Goal: Information Seeking & Learning: Learn about a topic

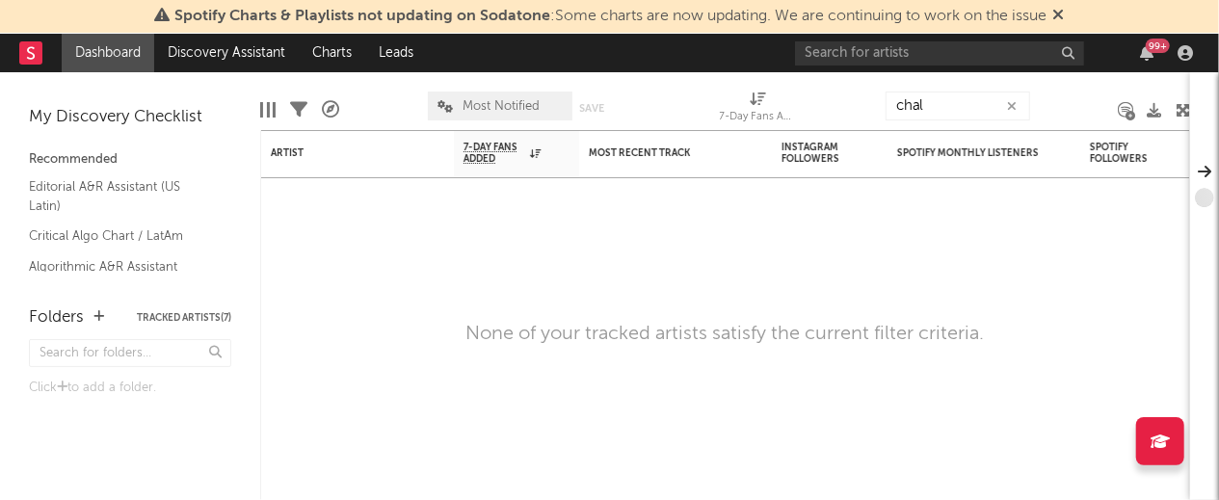
type input "chal"
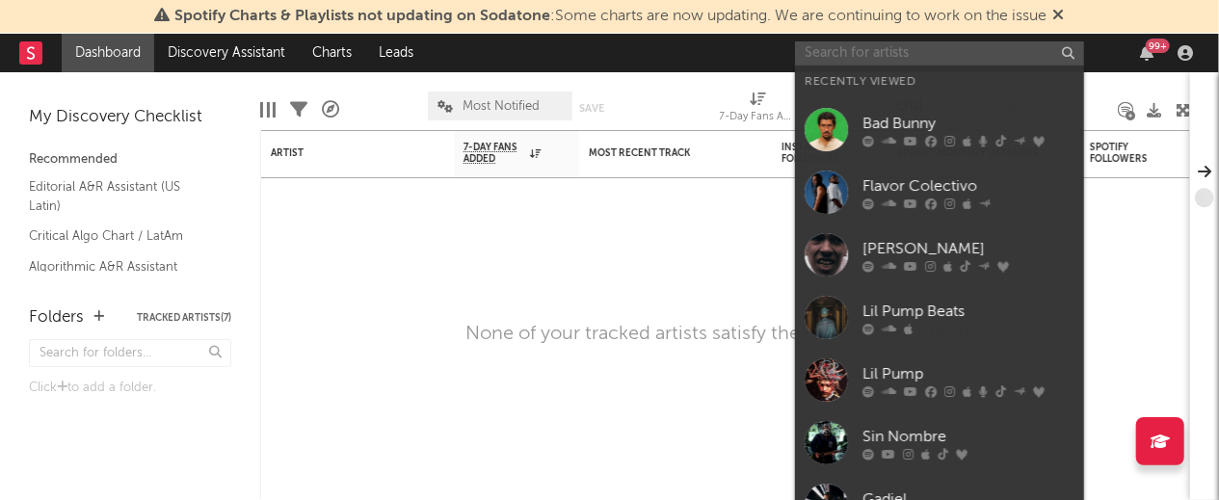
click at [948, 52] on input "text" at bounding box center [939, 53] width 289 height 24
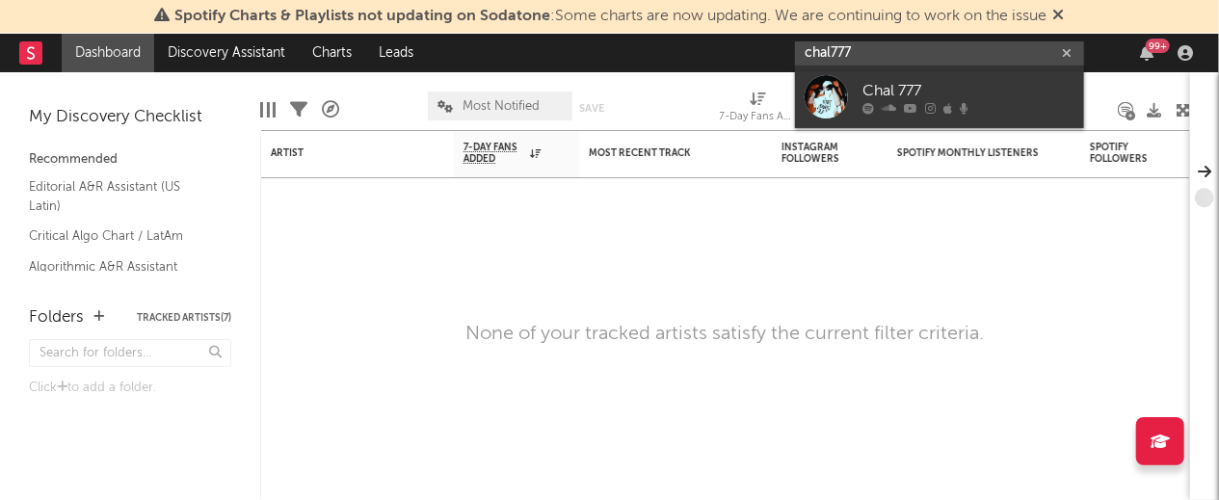
type input "chal777"
click at [952, 75] on link "Chal 777" at bounding box center [939, 97] width 289 height 63
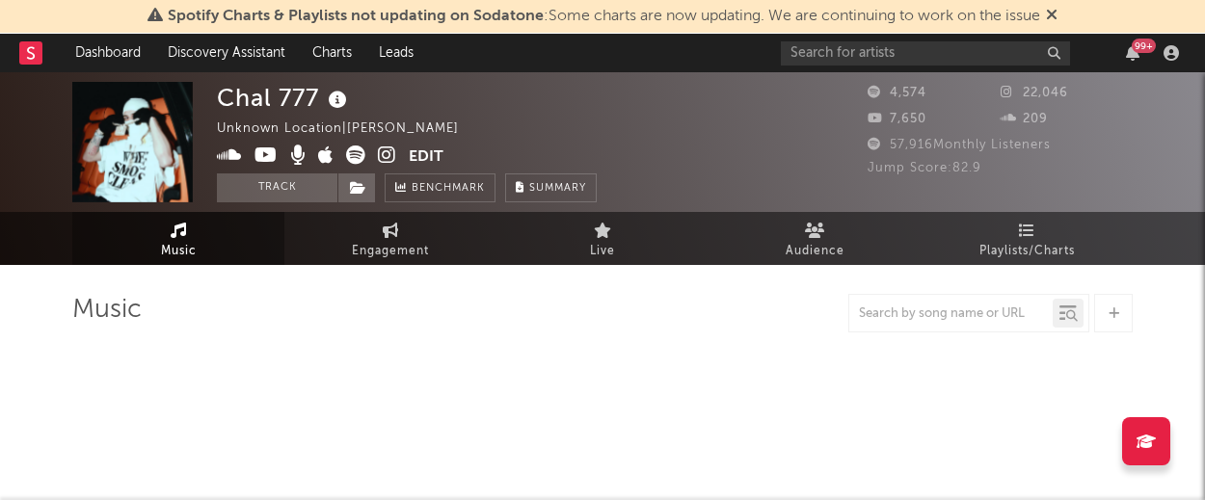
select select "6m"
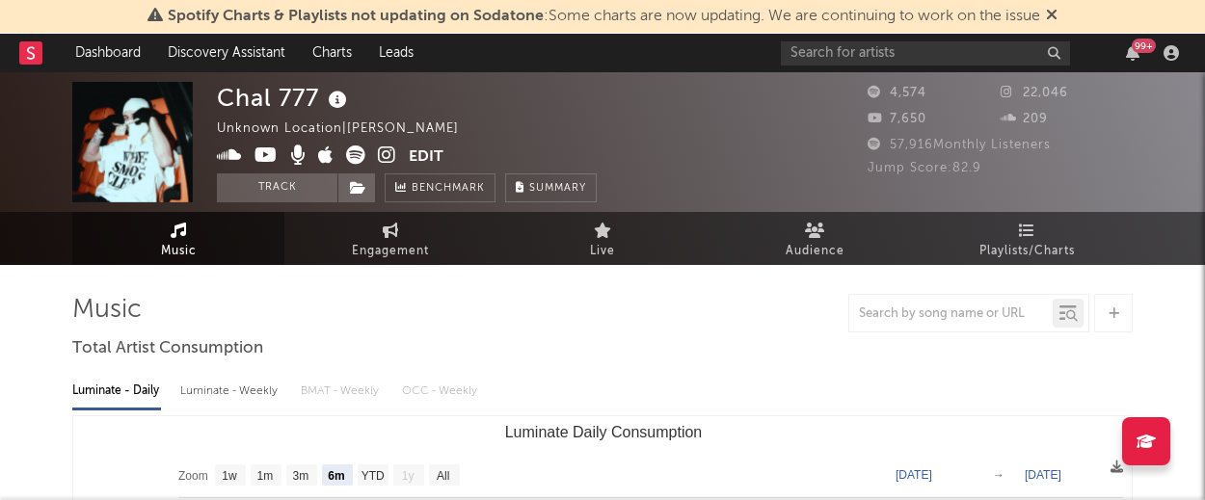
click at [912, 151] on span "57,916 Monthly Listeners" at bounding box center [958, 145] width 183 height 13
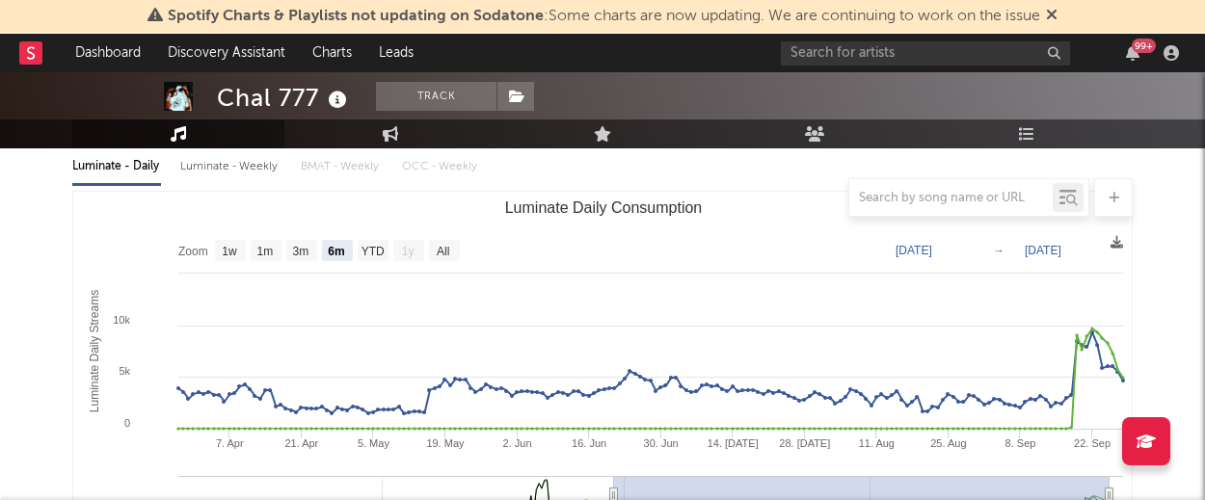
scroll to position [231, 0]
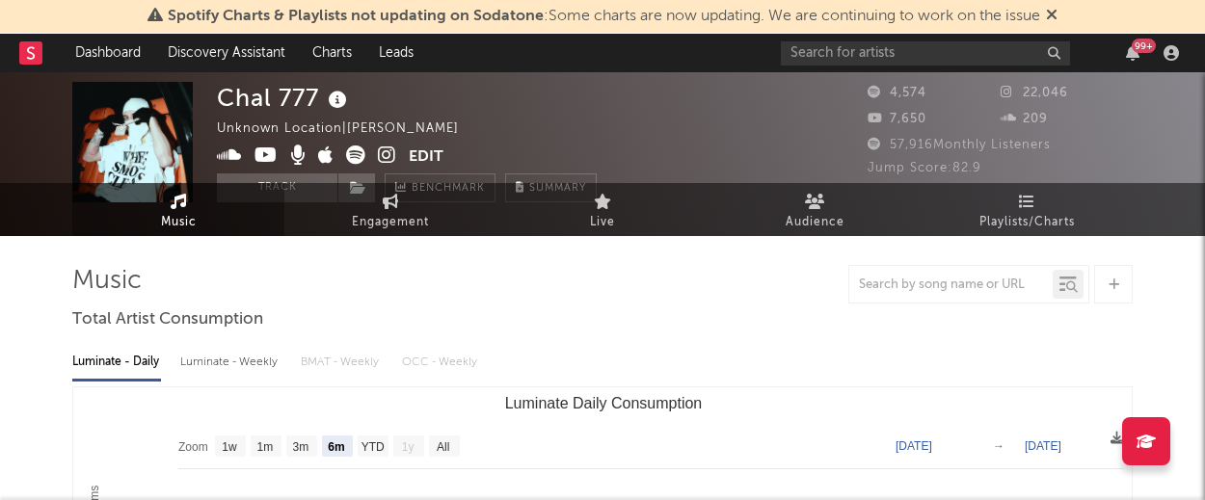
scroll to position [0, 0]
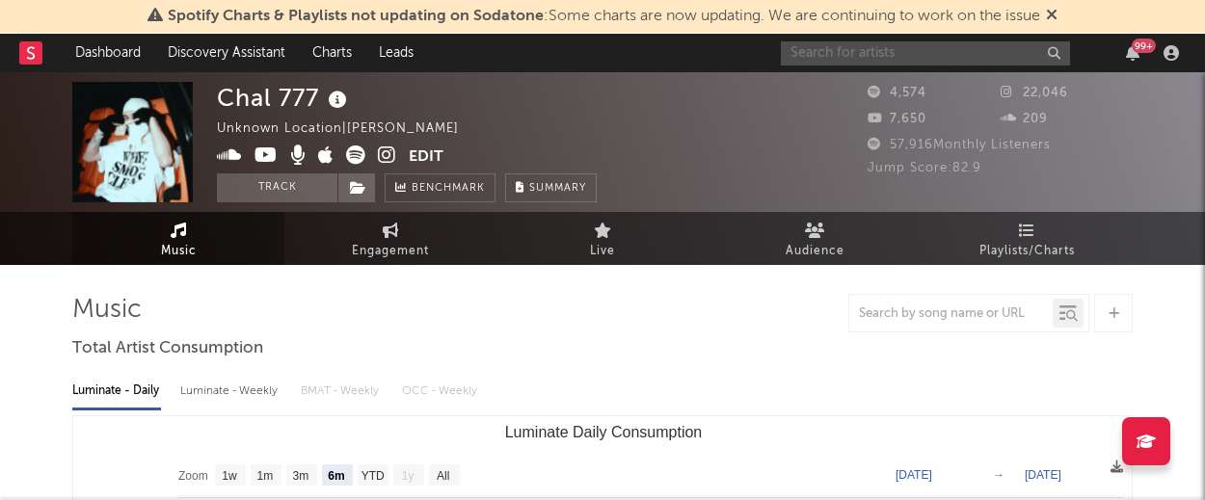
click at [810, 65] on input "text" at bounding box center [925, 53] width 289 height 24
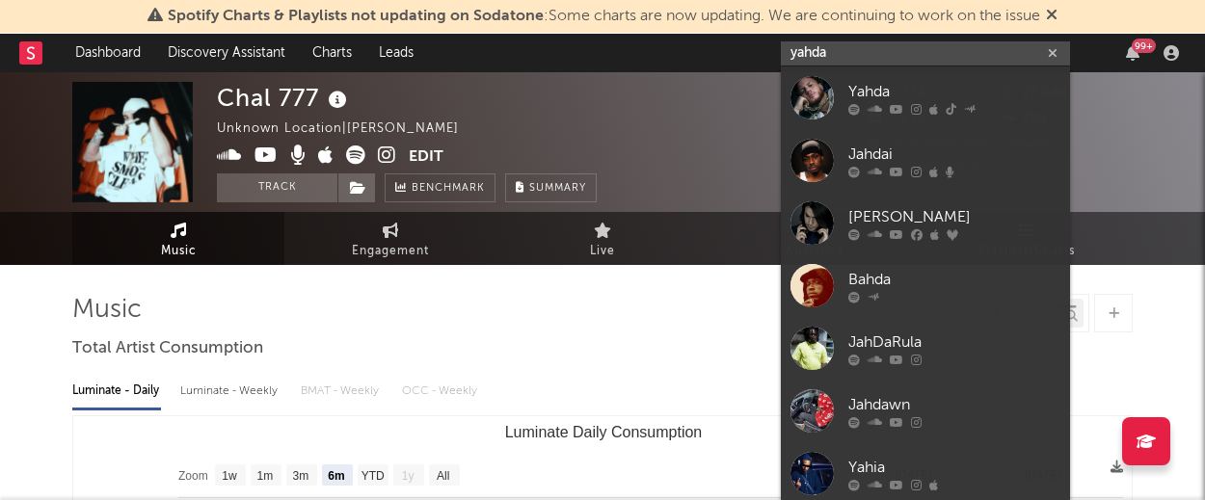
type input "yahda"
click at [829, 86] on div at bounding box center [811, 97] width 43 height 43
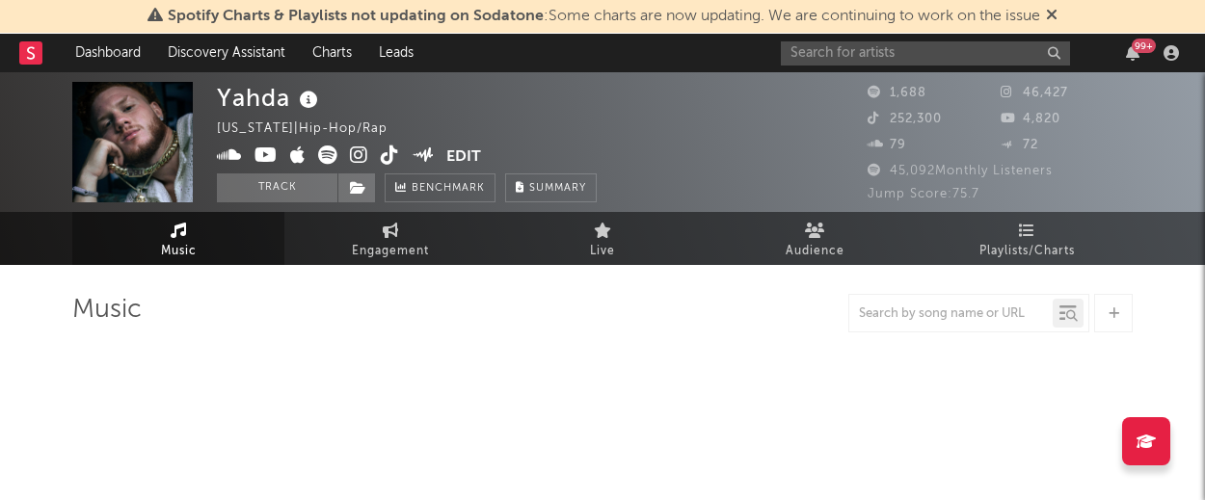
select select "6m"
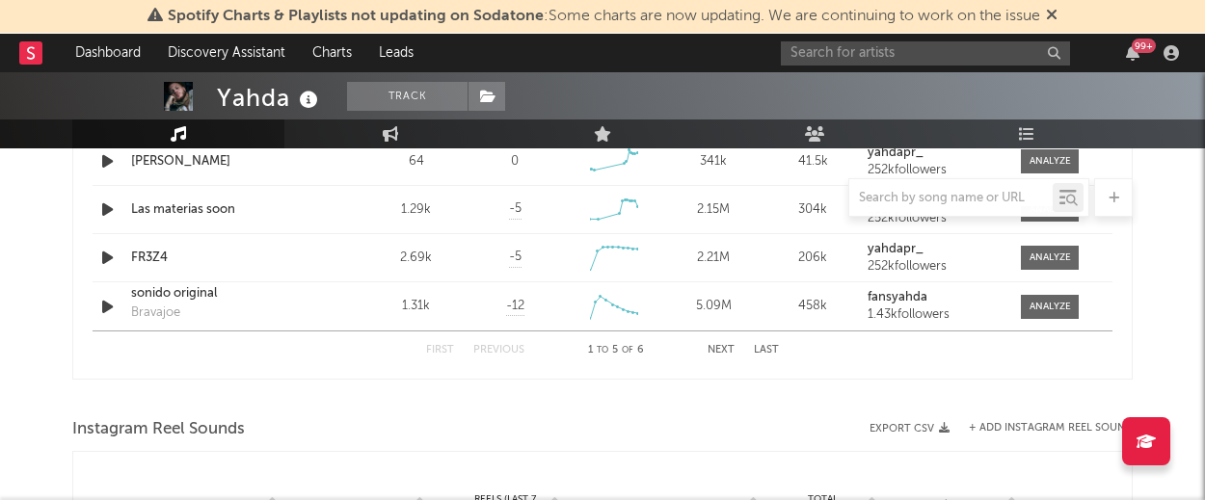
scroll to position [1533, 0]
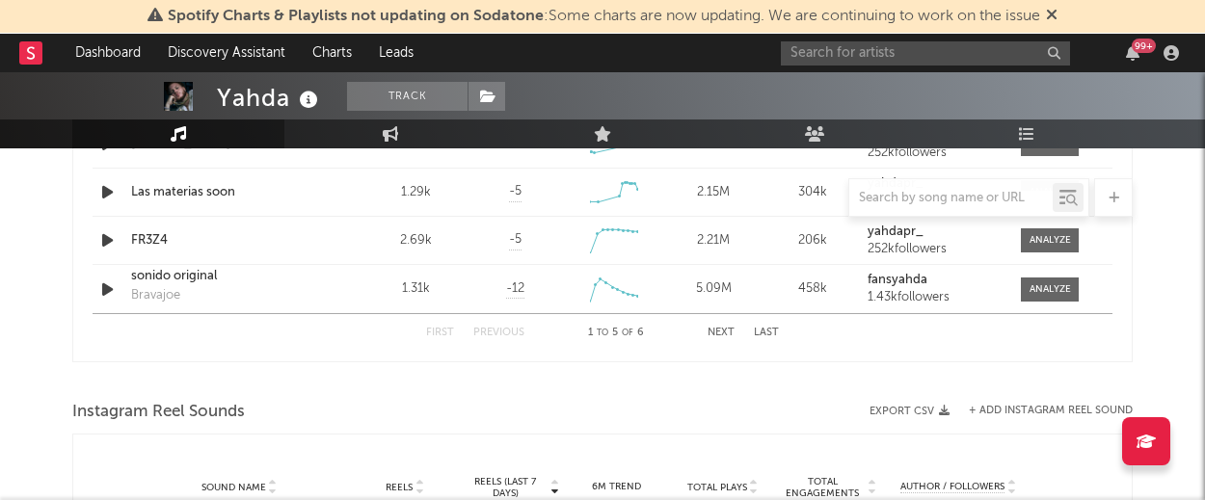
drag, startPoint x: 1168, startPoint y: 380, endPoint x: 561, endPoint y: 402, distance: 607.6
click at [561, 402] on div "Instagram Reel Sounds" at bounding box center [602, 412] width 1060 height 33
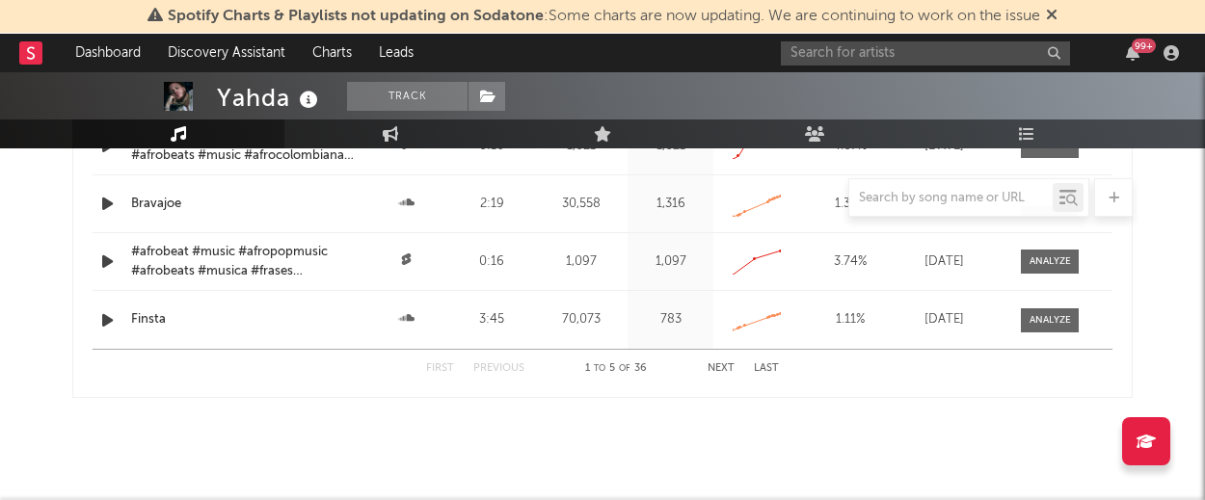
scroll to position [2460, 0]
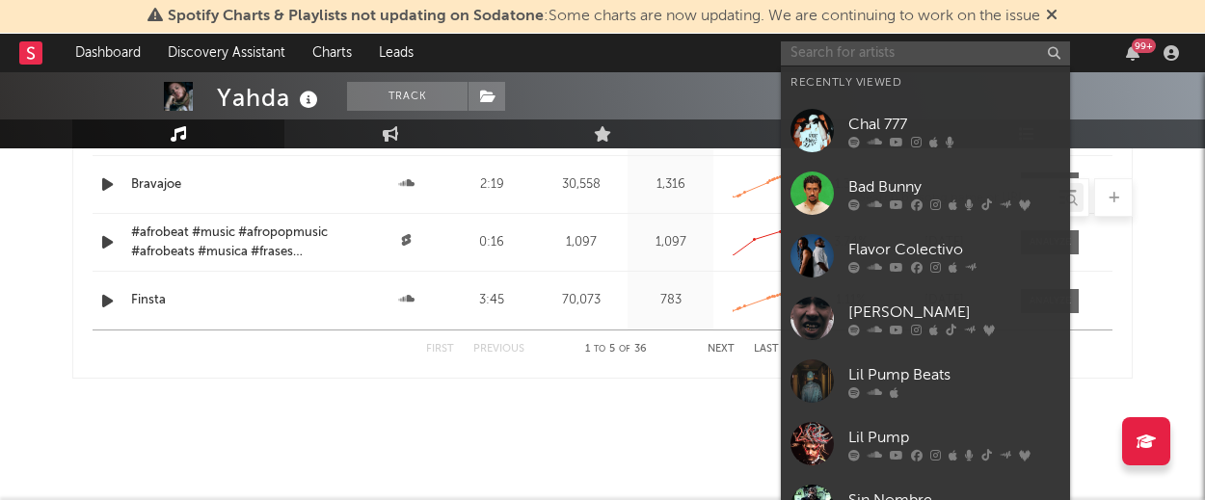
click at [793, 57] on input "text" at bounding box center [925, 53] width 289 height 24
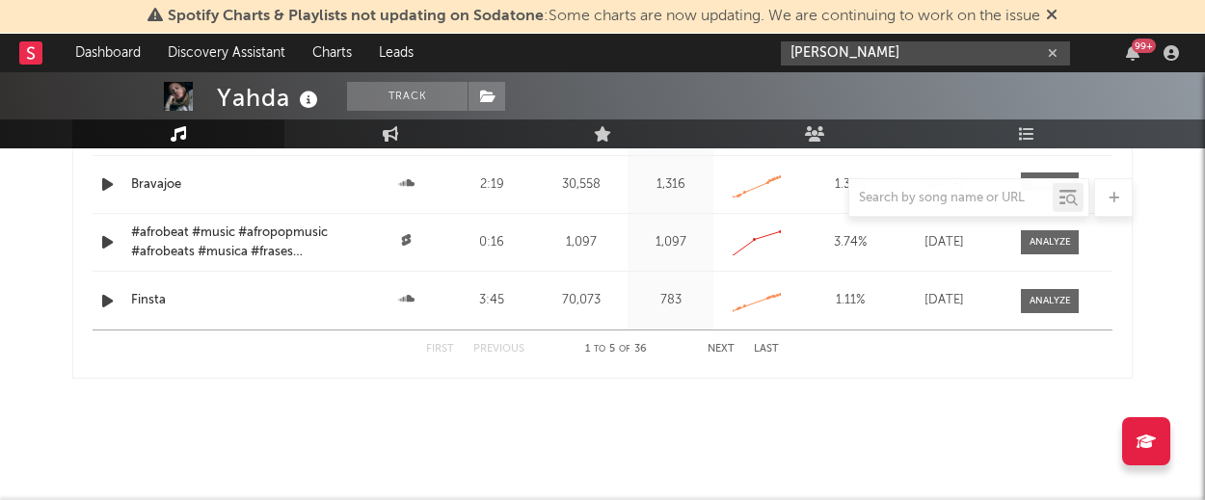
click at [896, 51] on input "[PERSON_NAME]" at bounding box center [925, 53] width 289 height 24
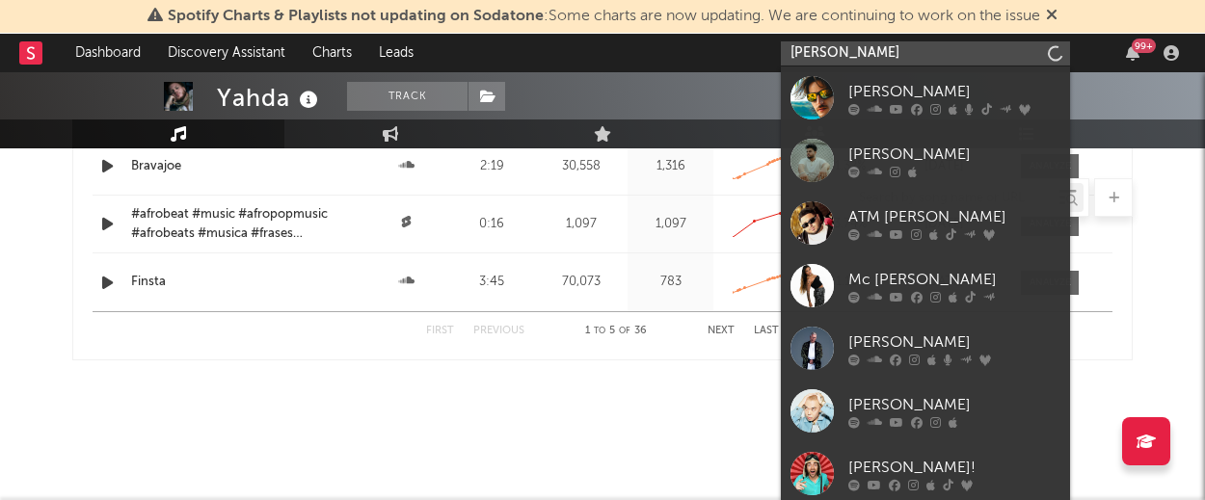
scroll to position [145, 0]
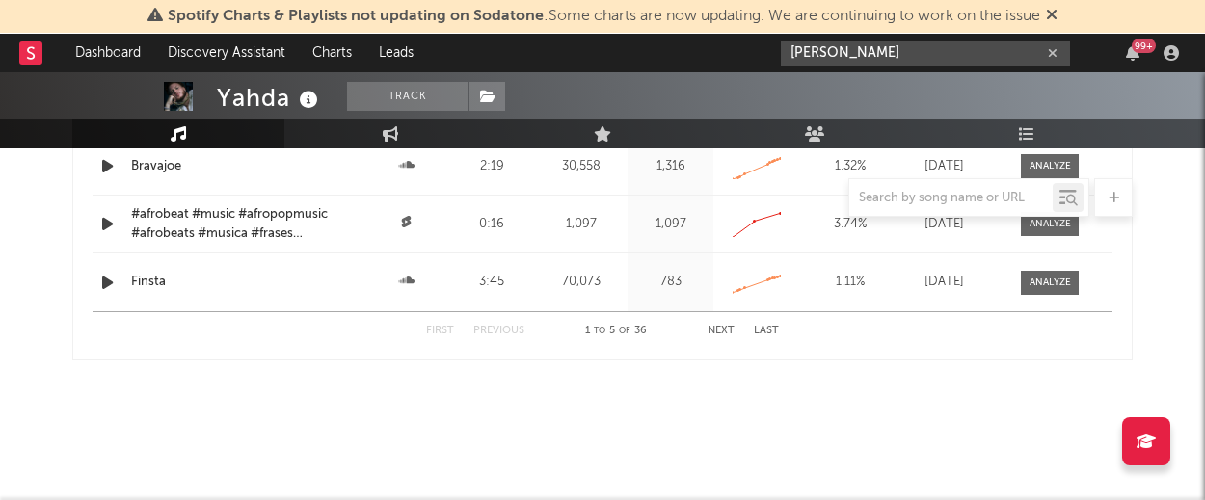
click at [811, 52] on input "[PERSON_NAME]" at bounding box center [925, 53] width 289 height 24
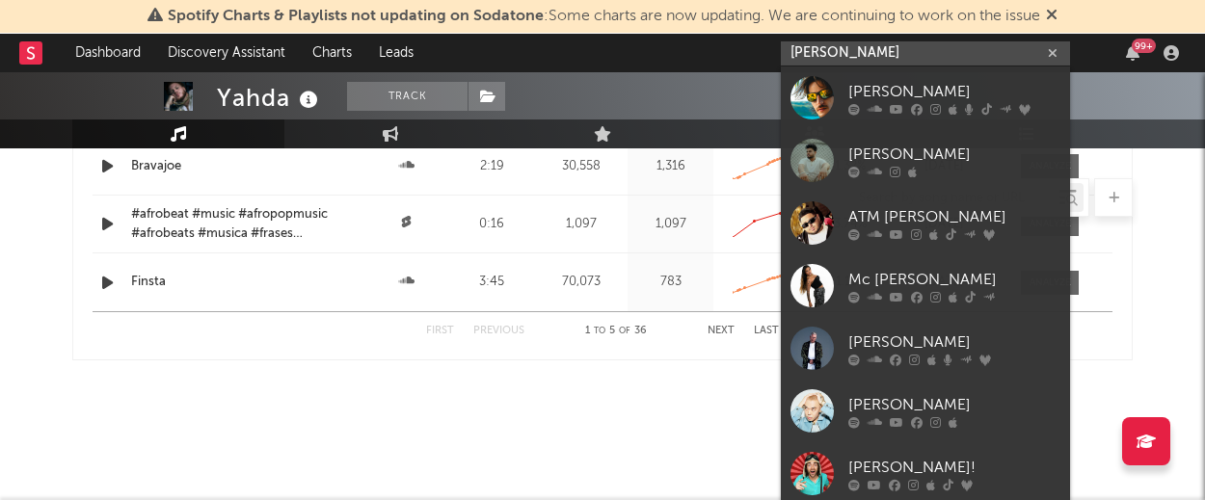
click at [811, 52] on input "[PERSON_NAME]" at bounding box center [925, 53] width 289 height 24
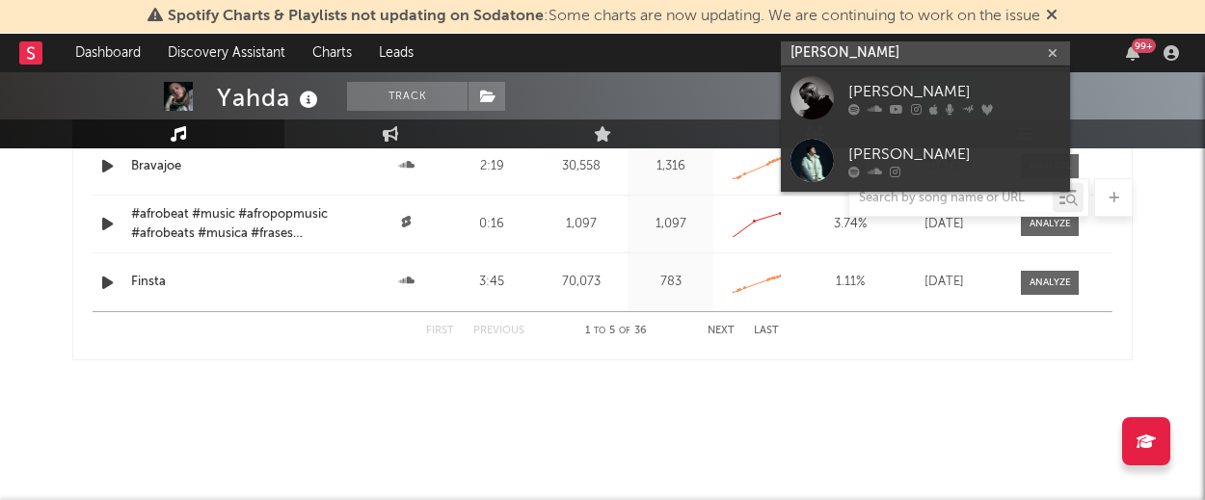
type input "[PERSON_NAME]"
click at [883, 93] on div "[PERSON_NAME]" at bounding box center [954, 91] width 212 height 23
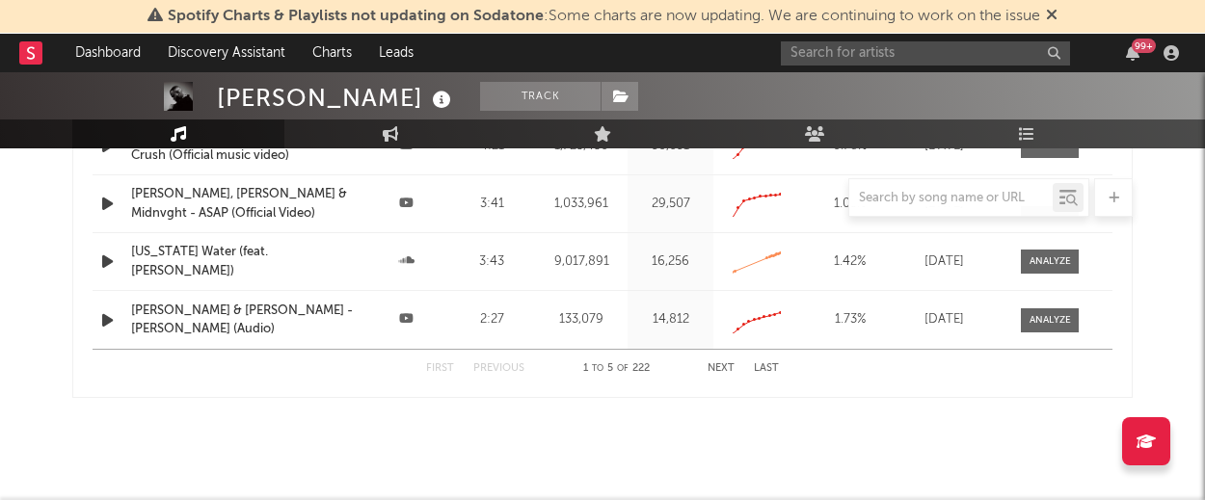
scroll to position [2250, 0]
select select "6m"
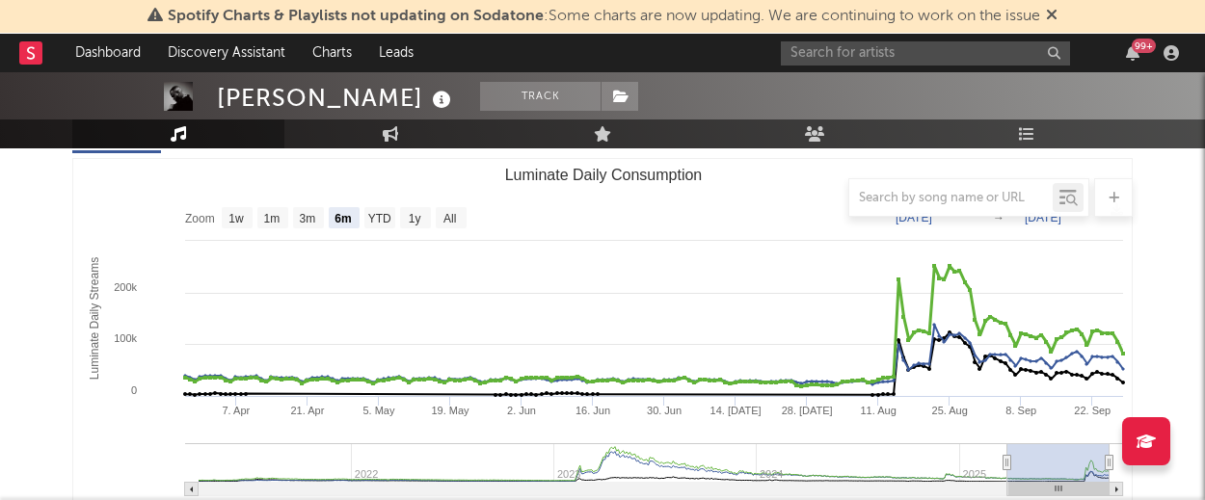
scroll to position [255, 0]
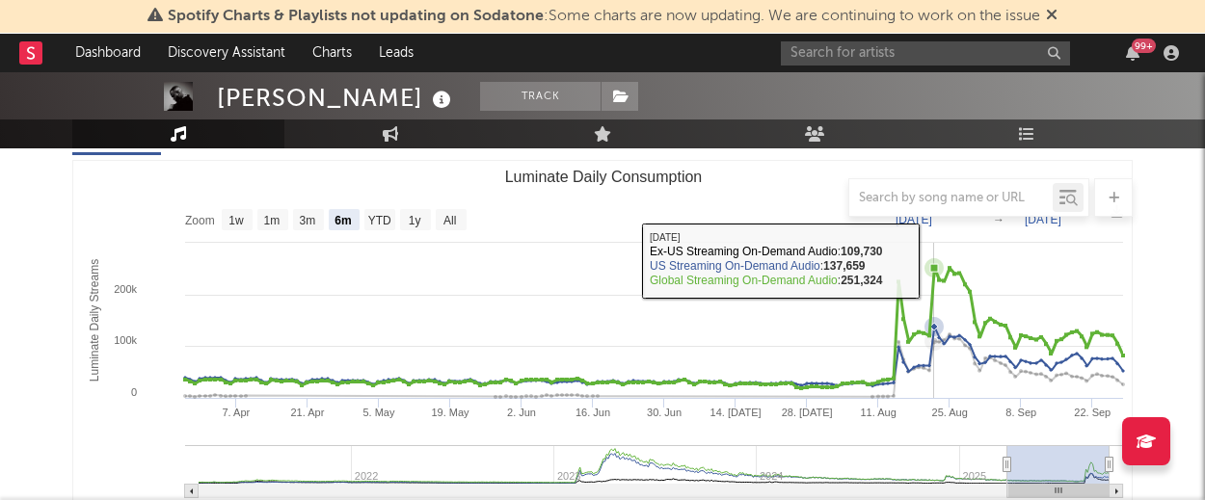
click at [933, 269] on icon "Luminate Daily Consumption" at bounding box center [934, 268] width 8 height 8
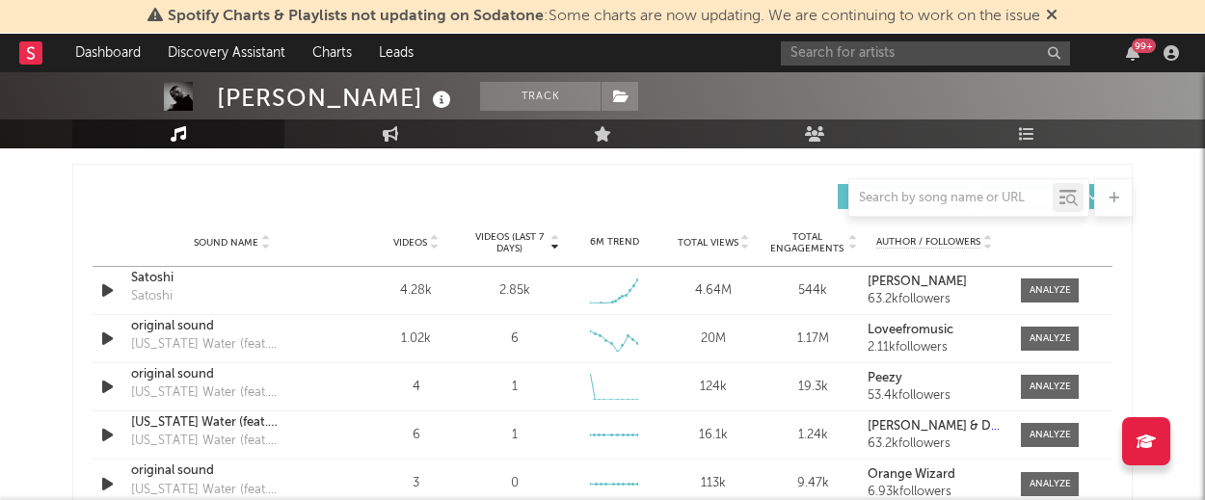
scroll to position [1531, 0]
